Goal: Find specific page/section: Find specific page/section

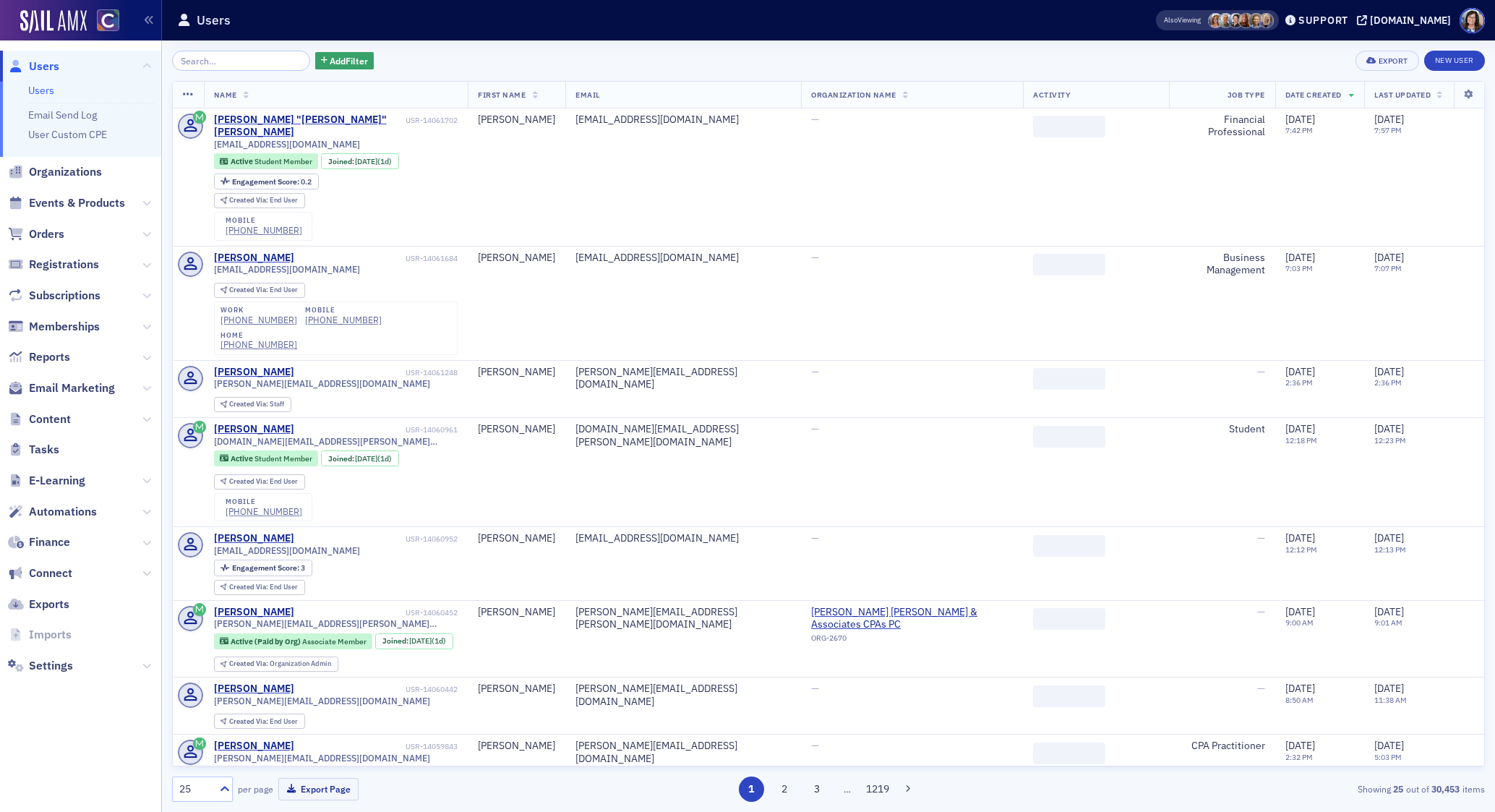
click at [241, 65] on input "search" at bounding box center [241, 60] width 138 height 20
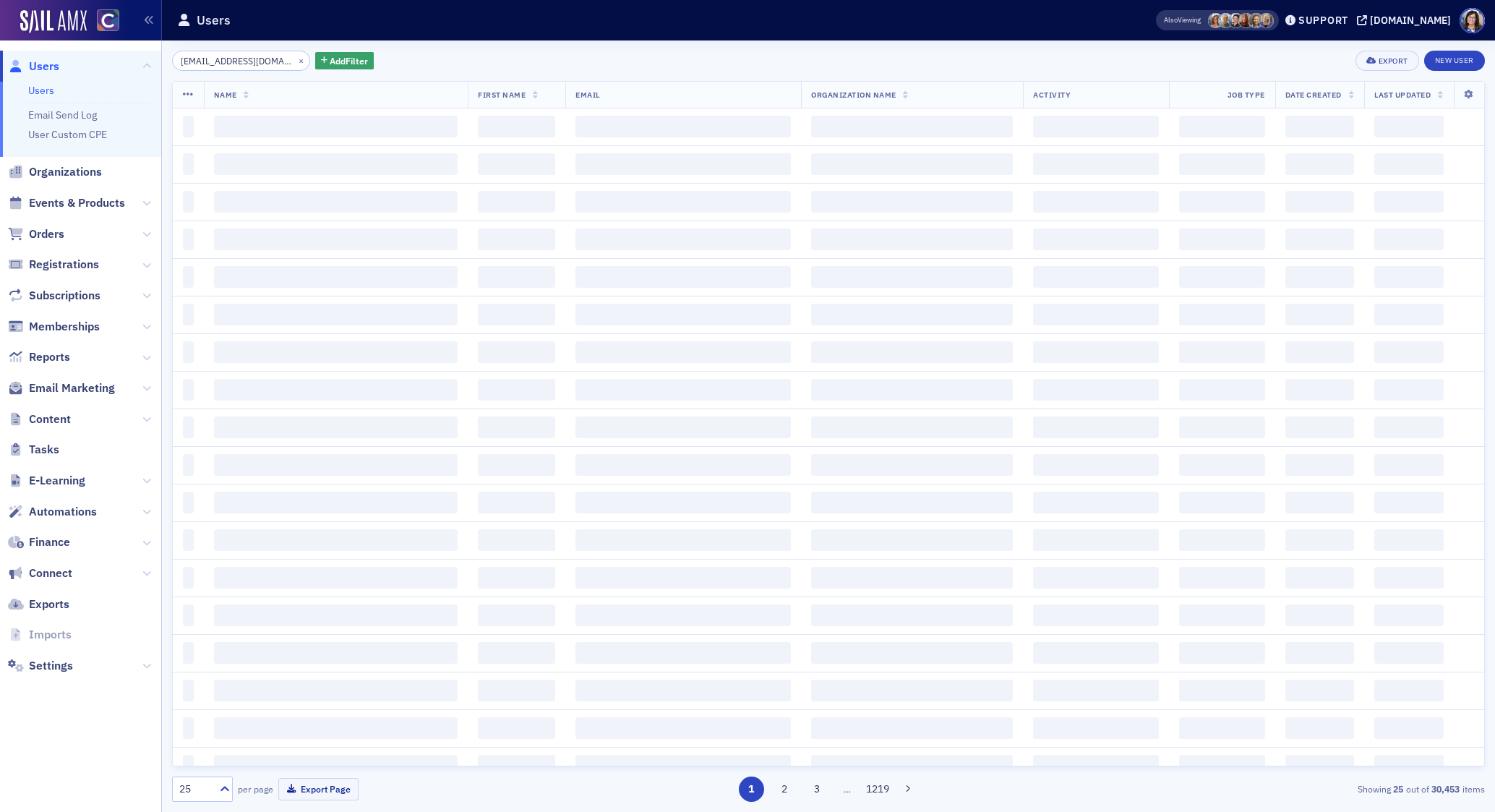
scroll to position [0, 11]
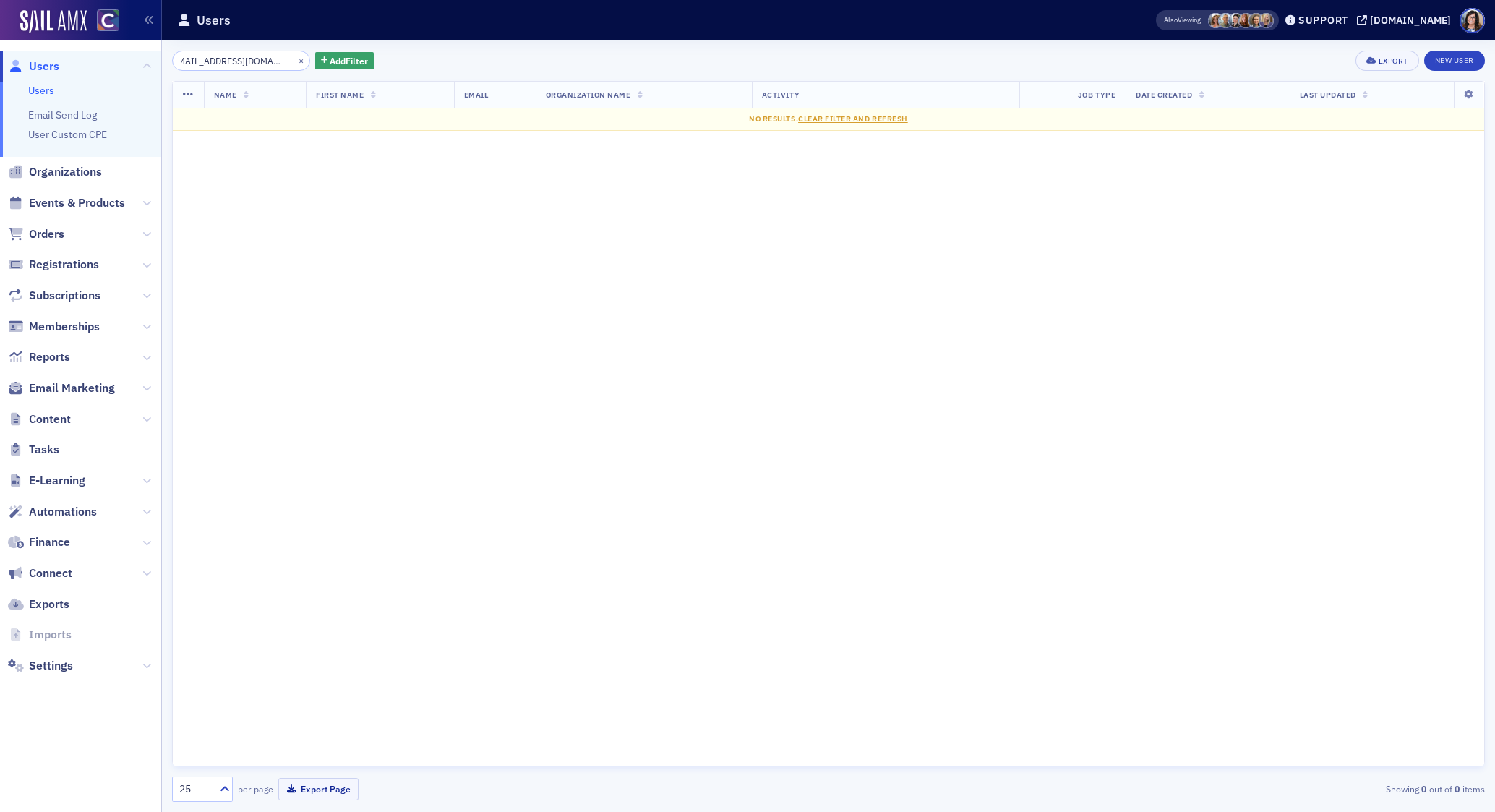
type input "[EMAIL_ADDRESS][DOMAIN_NAME]"
click at [295, 58] on button "×" at bounding box center [302, 60] width 13 height 13
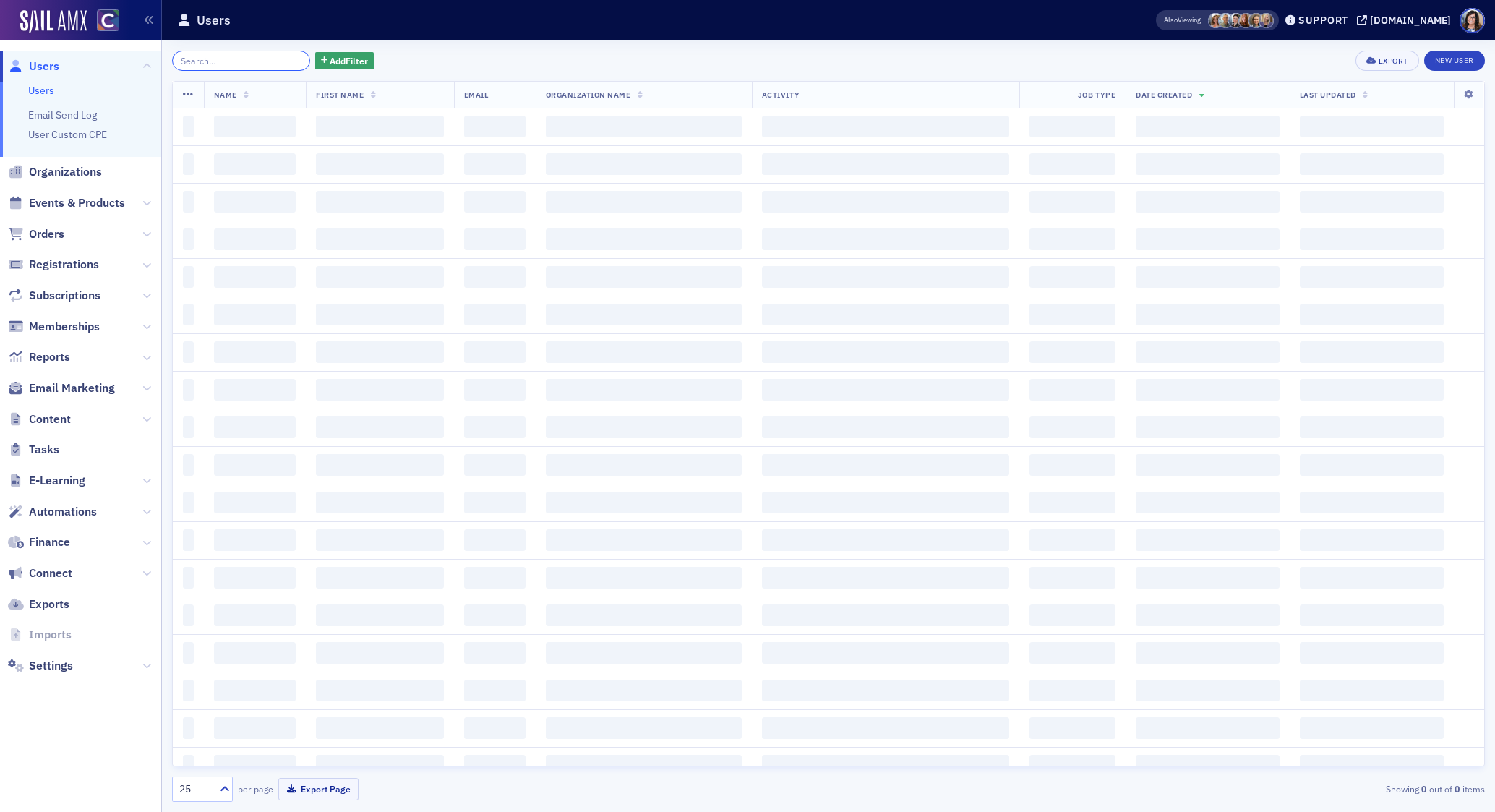
click at [250, 58] on input "search" at bounding box center [241, 60] width 138 height 20
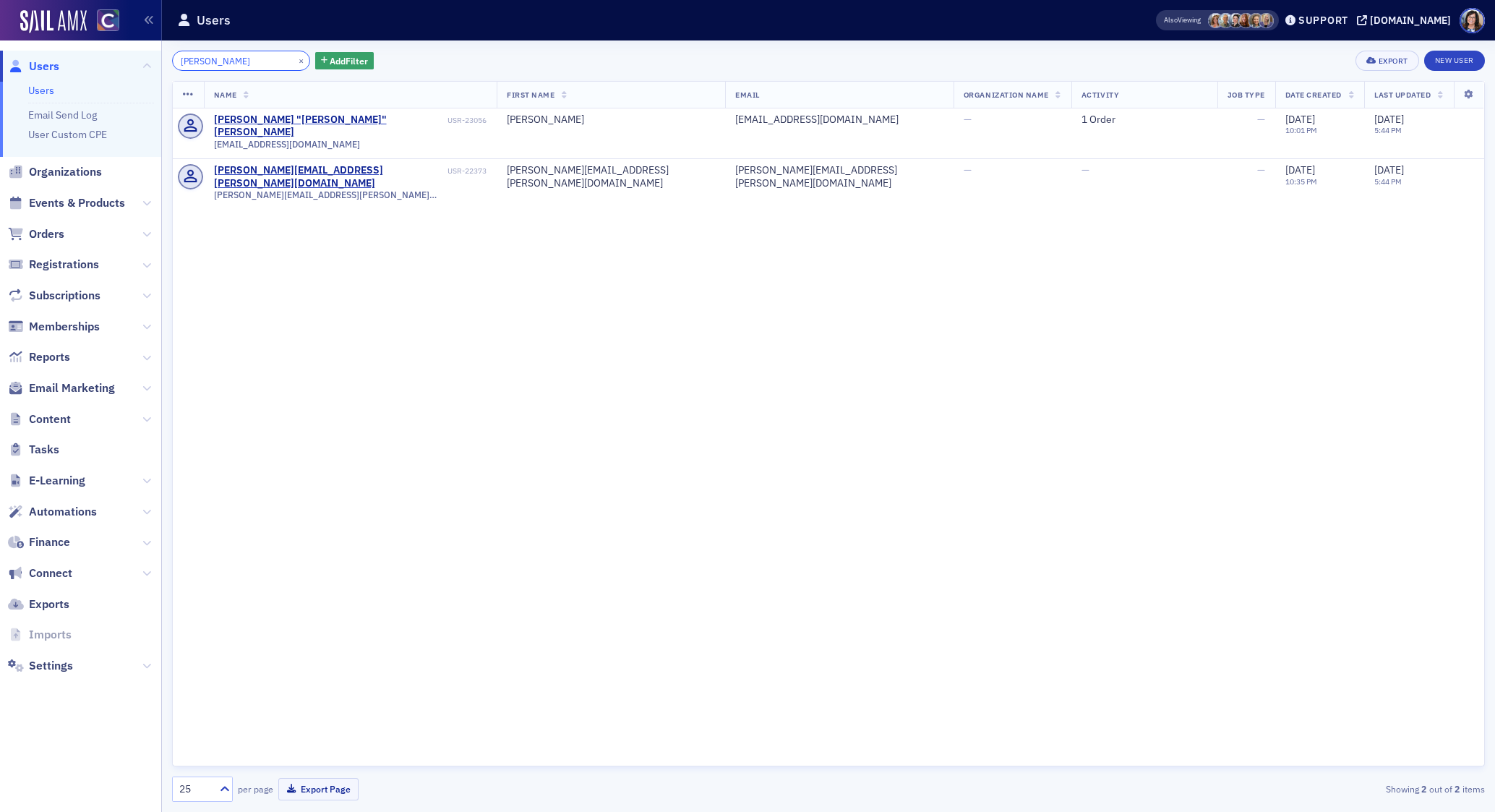
type input "[PERSON_NAME]"
